Goal: Information Seeking & Learning: Understand process/instructions

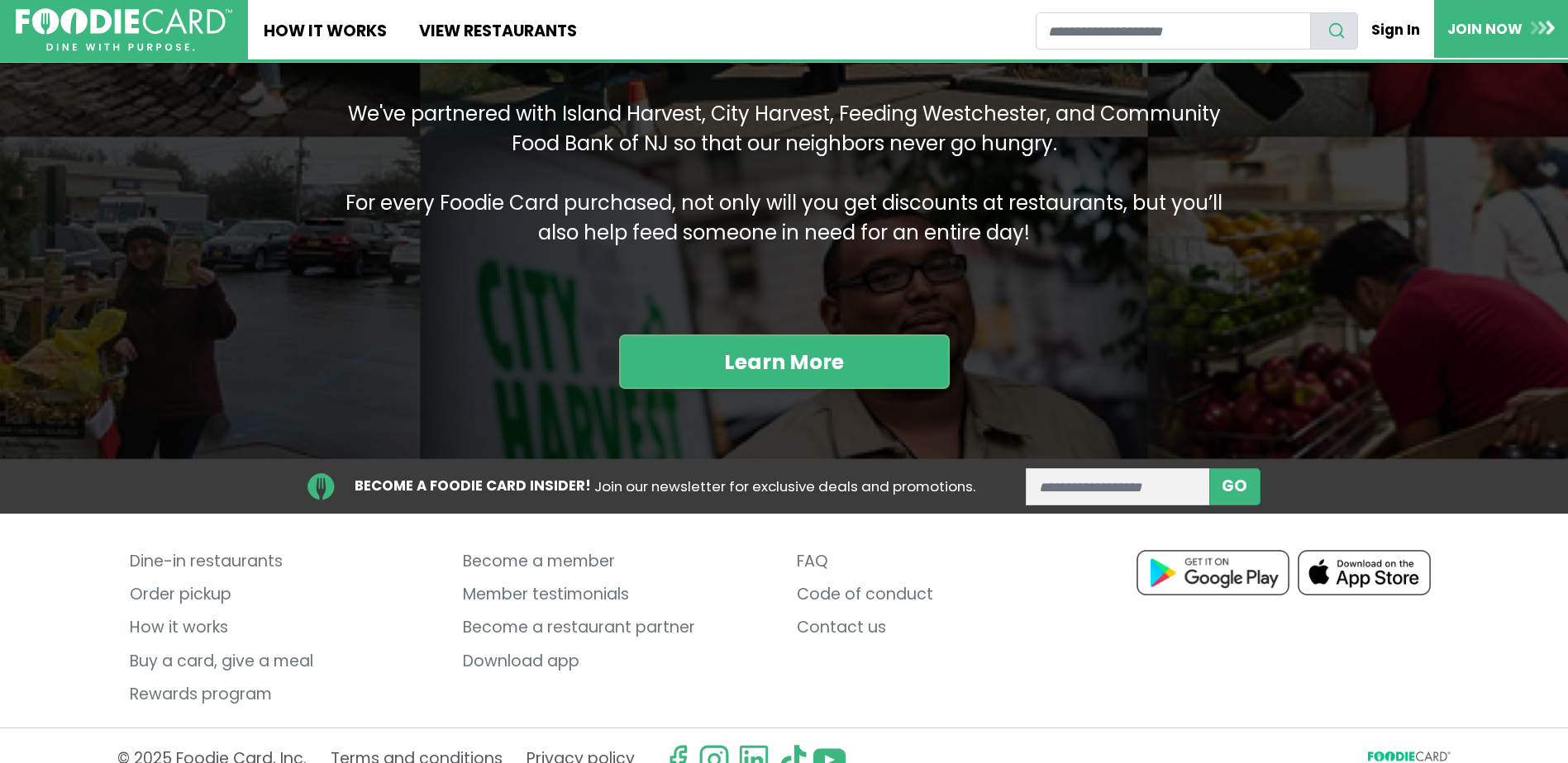
scroll to position [1982, 0]
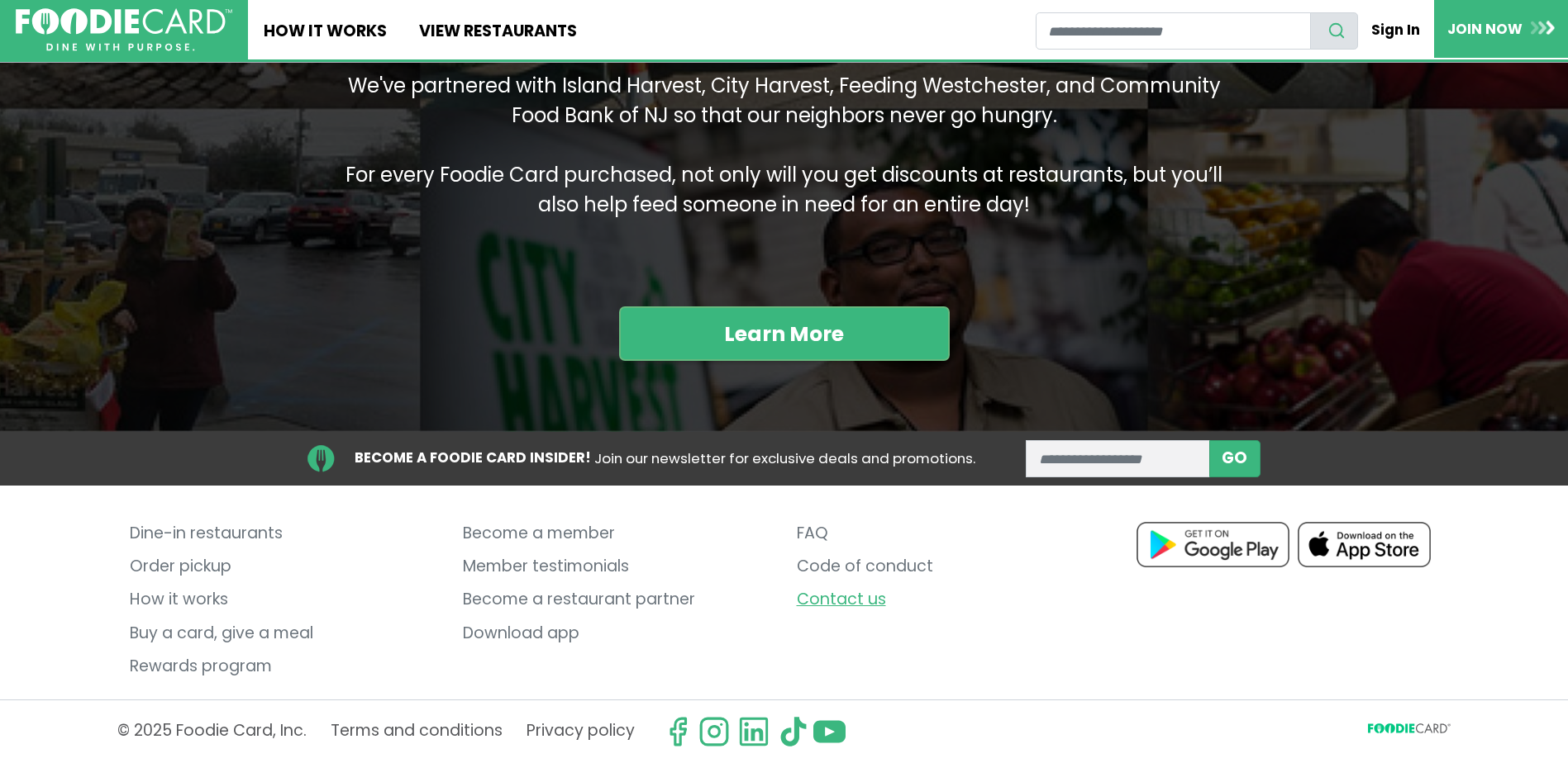
click at [820, 596] on link "Contact us" at bounding box center [950, 601] width 308 height 33
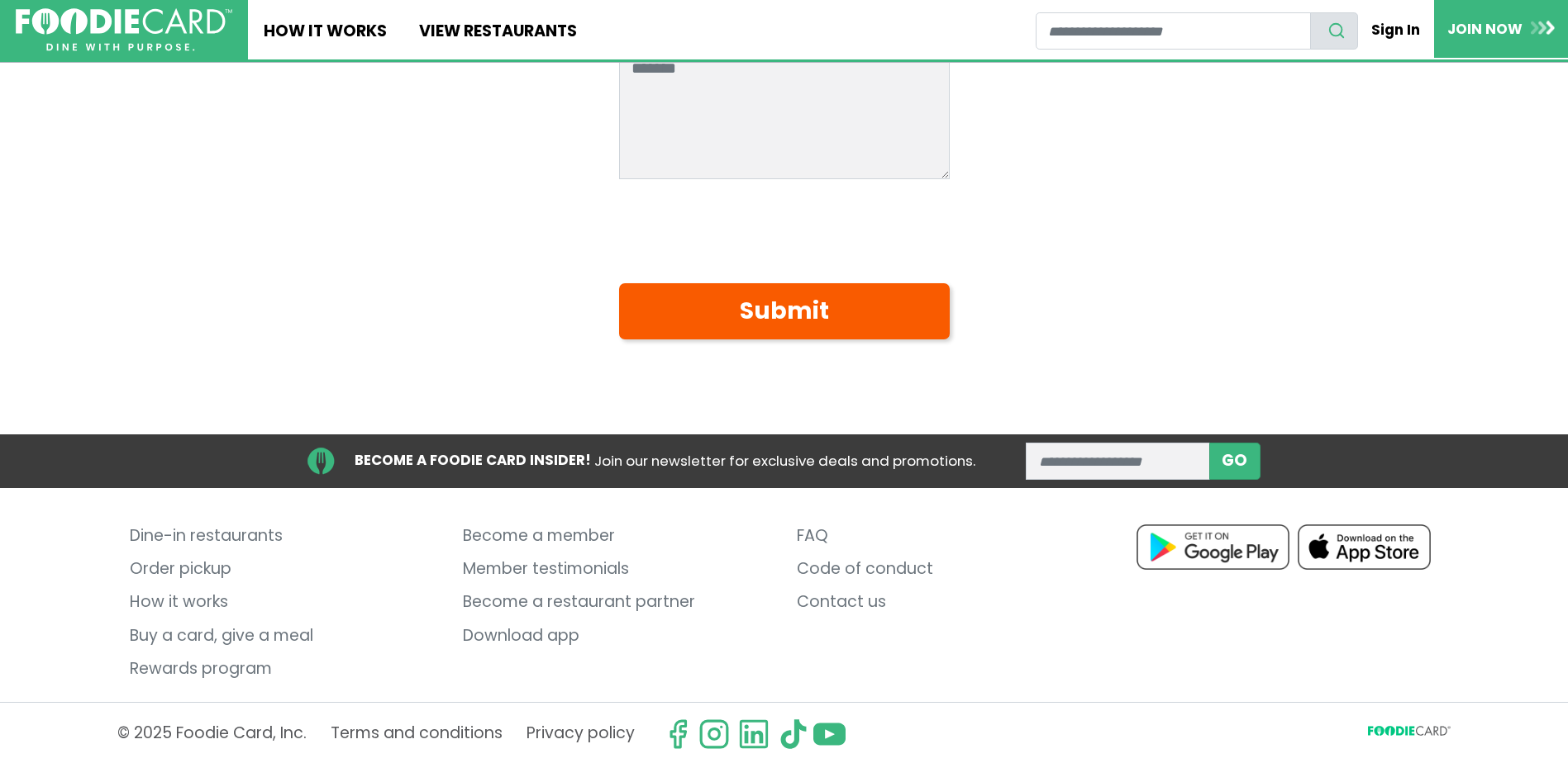
scroll to position [511, 0]
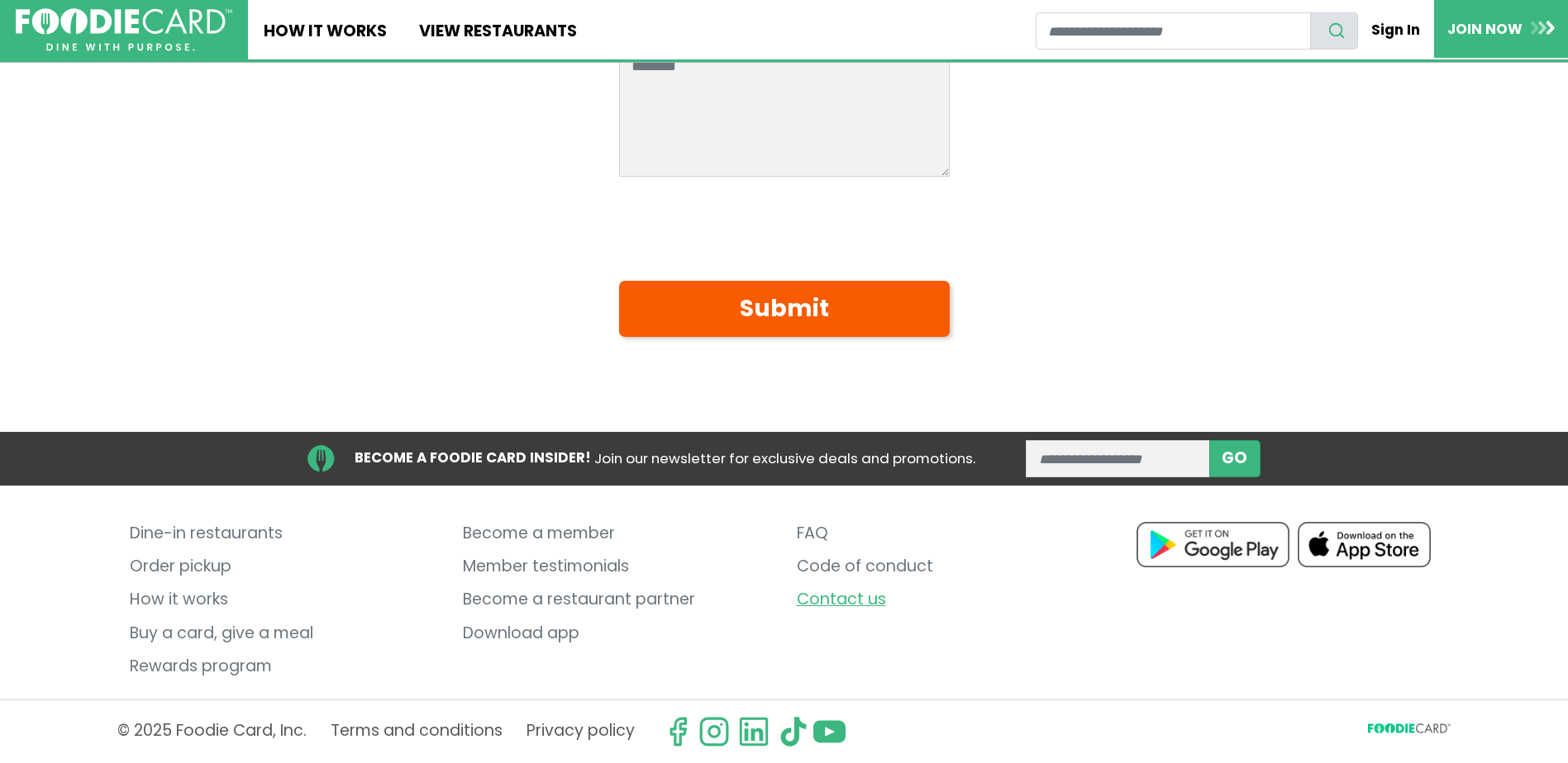
click at [865, 596] on link "Contact us" at bounding box center [950, 601] width 308 height 33
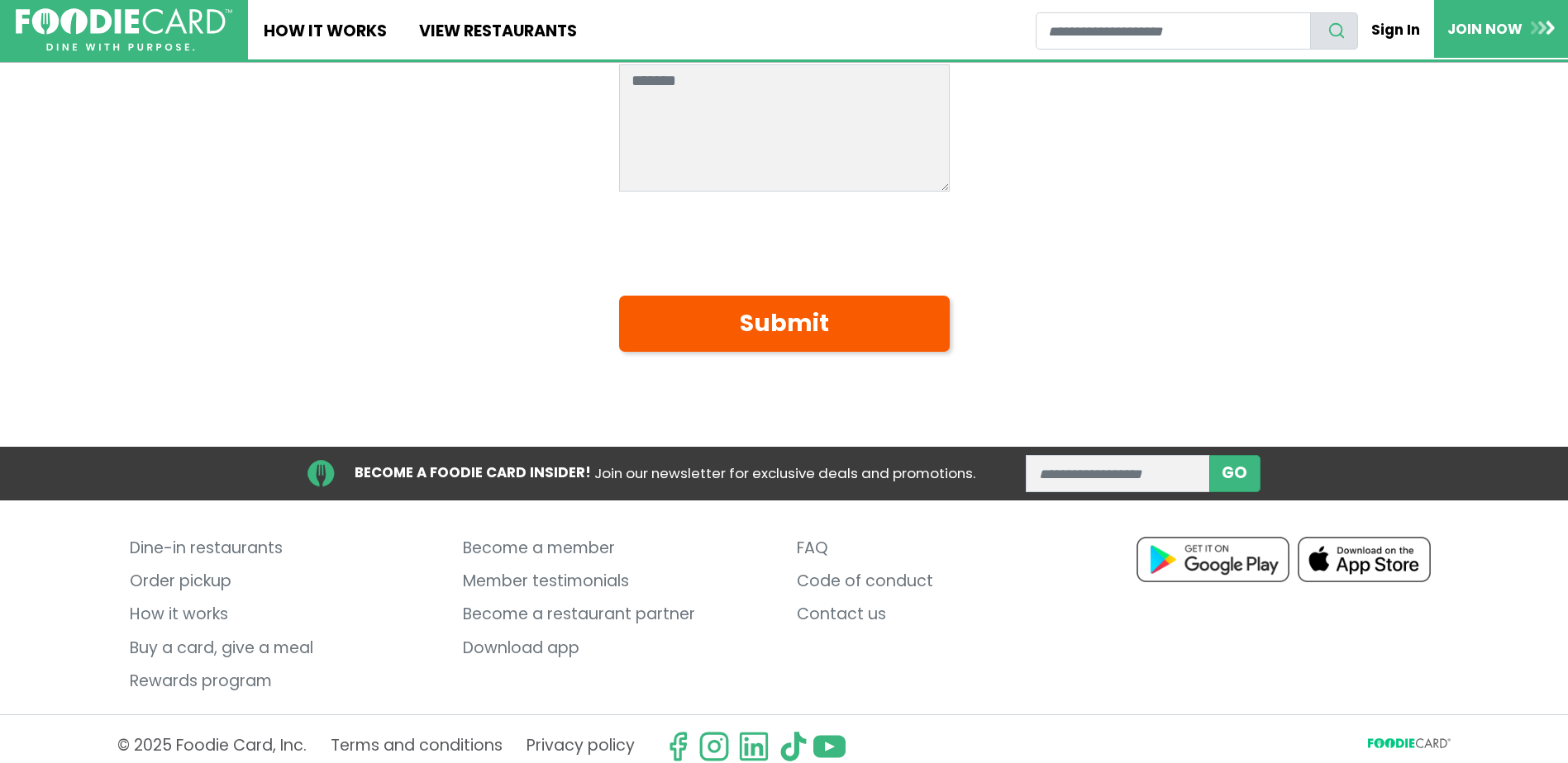
scroll to position [511, 0]
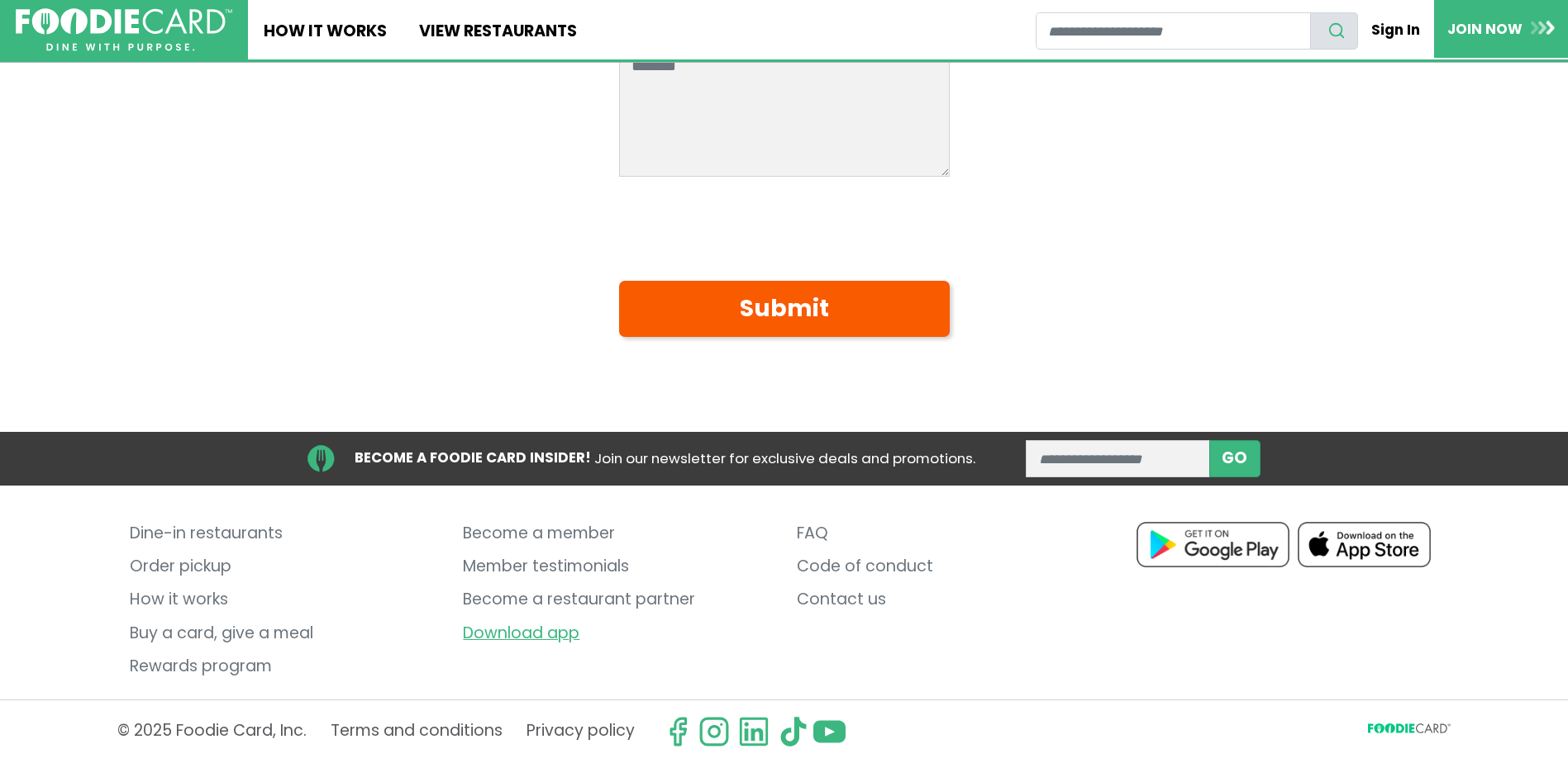
click at [567, 627] on link "Download app" at bounding box center [616, 633] width 308 height 33
click at [319, 26] on link "How It Works" at bounding box center [325, 30] width 154 height 59
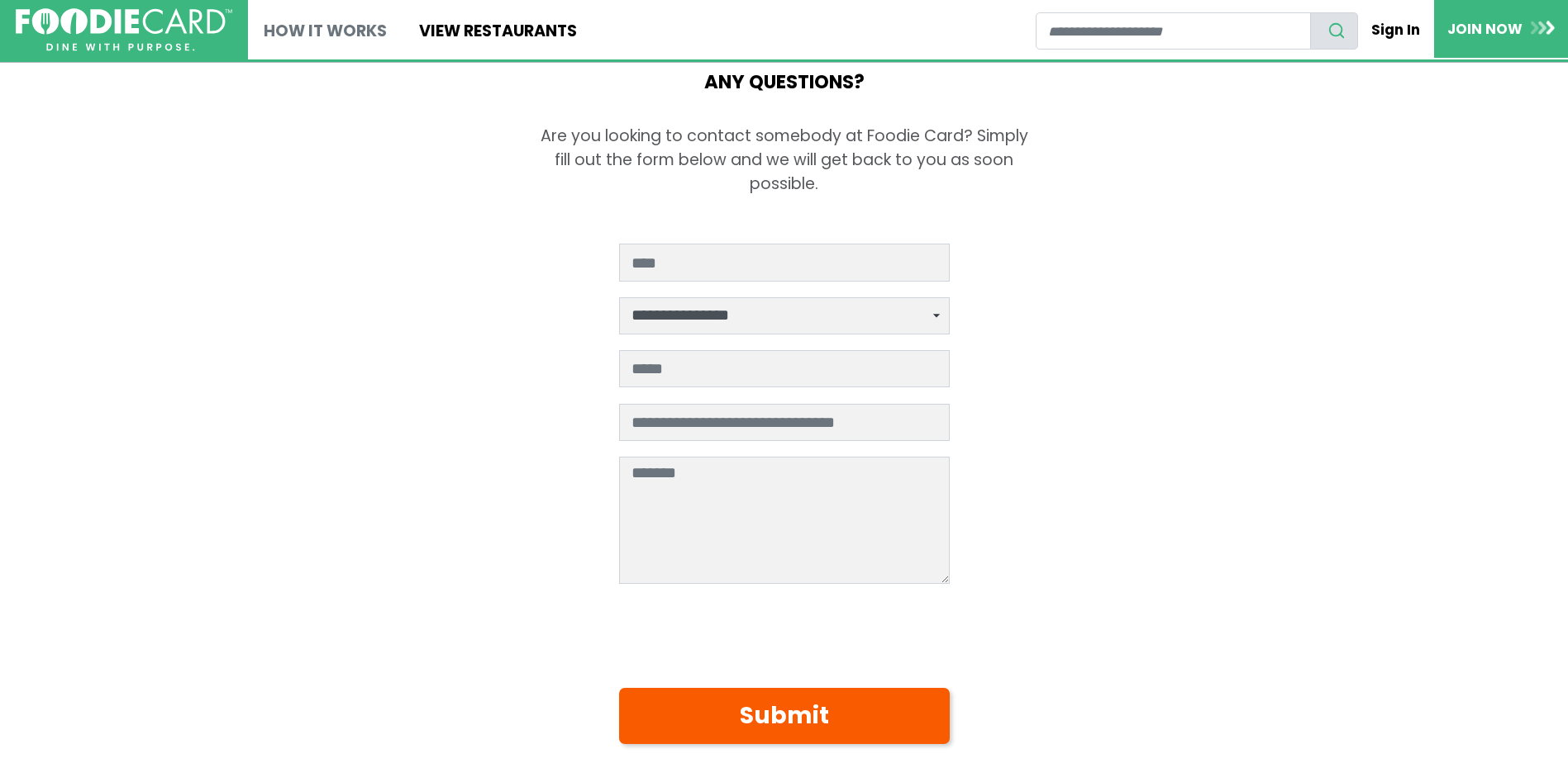
scroll to position [0, 0]
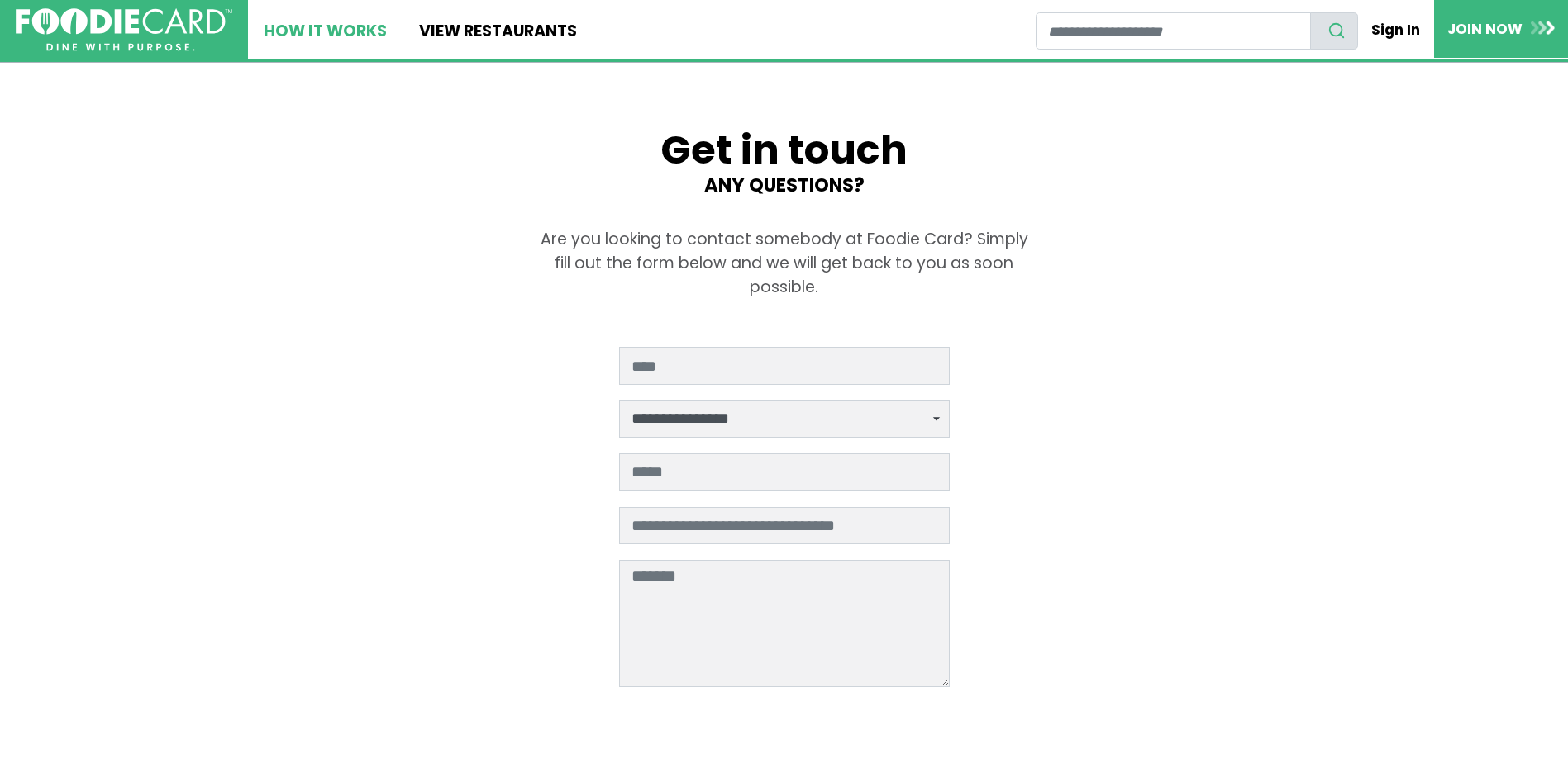
click at [336, 23] on link "How It Works" at bounding box center [325, 30] width 154 height 59
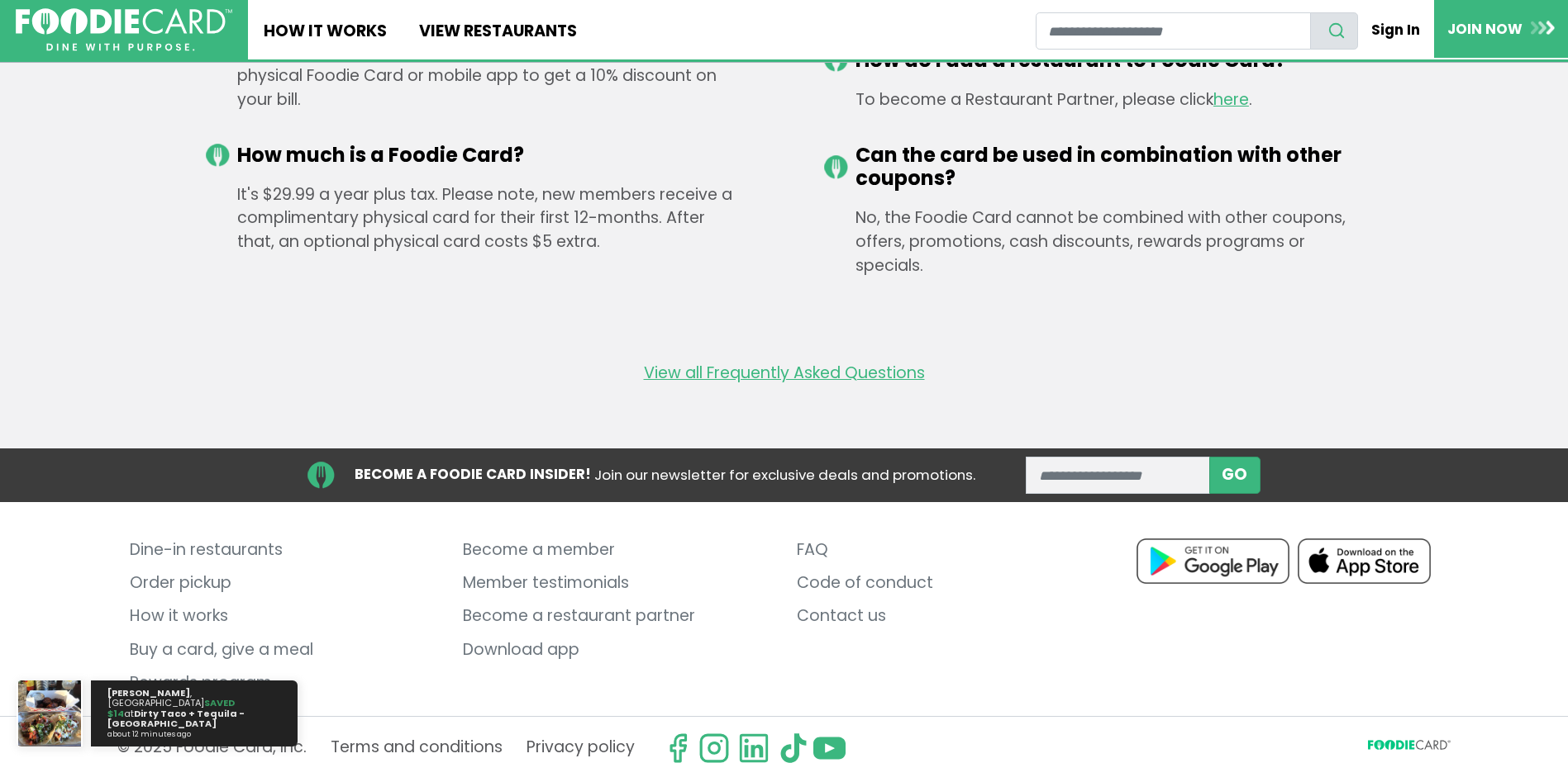
scroll to position [2776, 0]
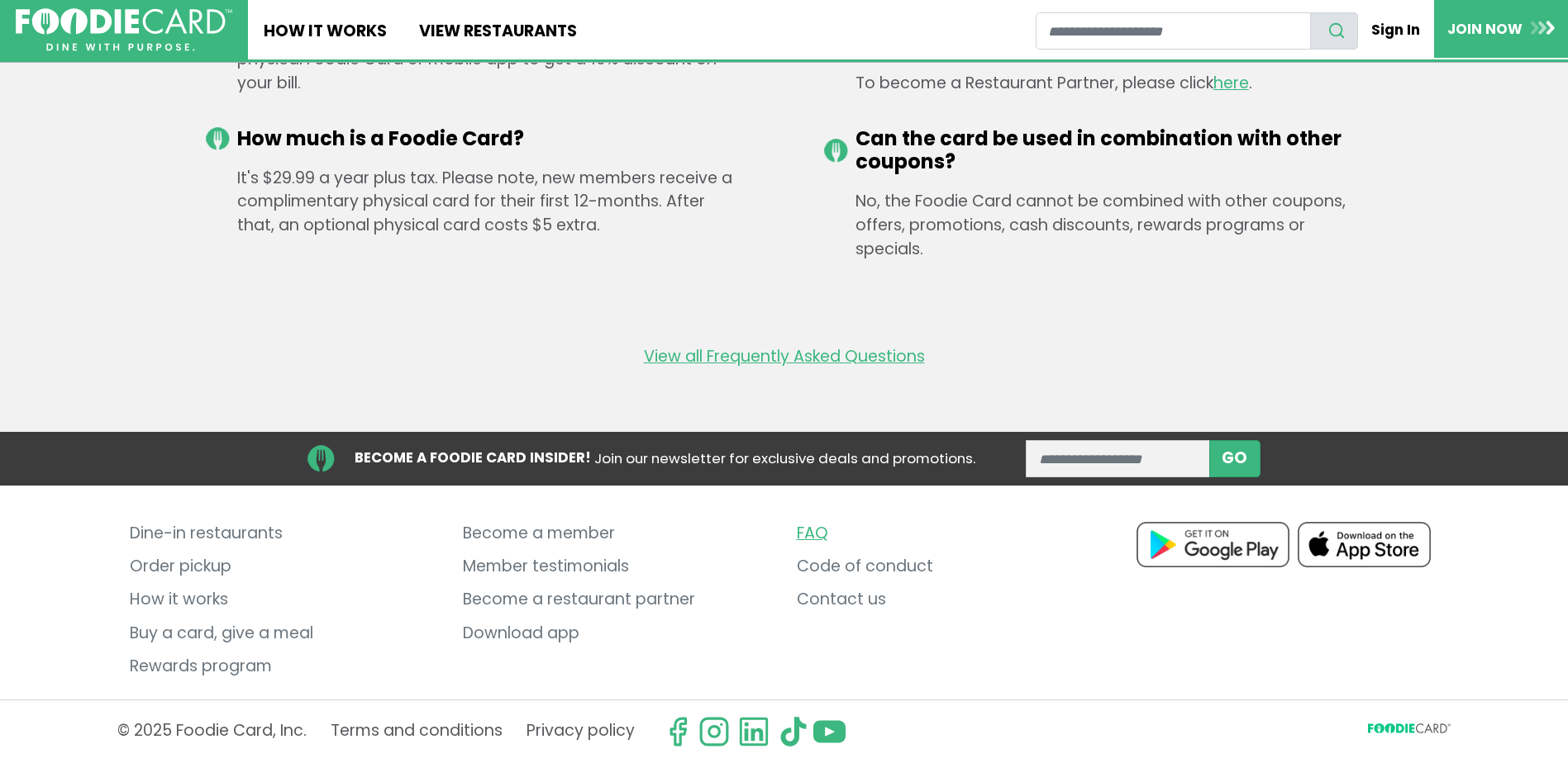
click at [806, 529] on link "FAQ" at bounding box center [950, 533] width 308 height 33
